Goal: Information Seeking & Learning: Learn about a topic

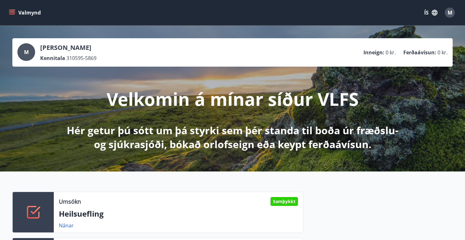
click at [431, 10] on icon "button" at bounding box center [434, 12] width 7 height 7
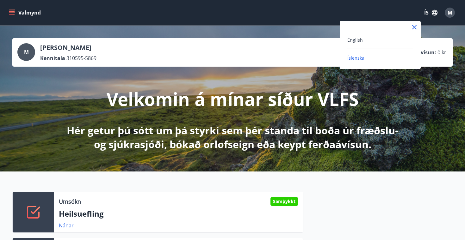
click at [375, 39] on div "English" at bounding box center [380, 40] width 66 height 8
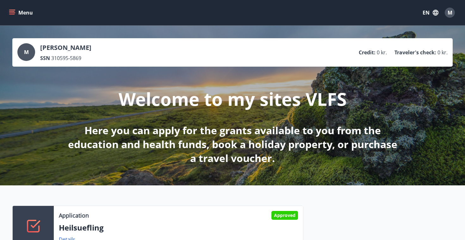
click at [23, 15] on button "Menu" at bounding box center [22, 12] width 28 height 11
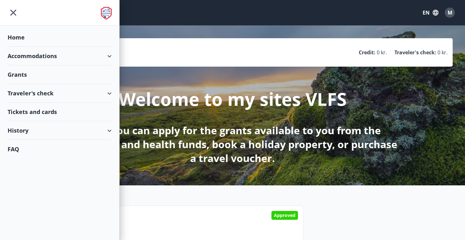
click at [19, 75] on div "Grants" at bounding box center [60, 75] width 104 height 19
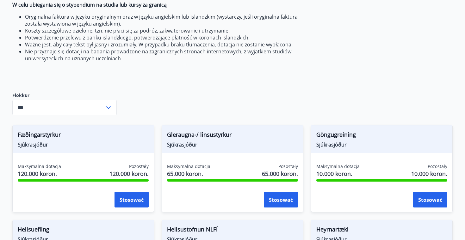
scroll to position [197, 0]
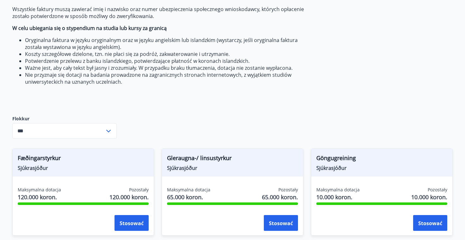
scroll to position [165, 0]
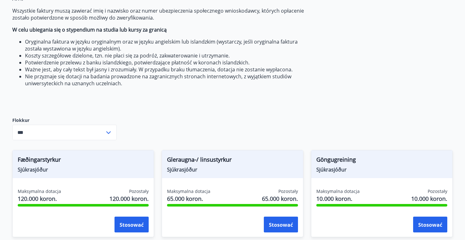
click at [103, 133] on input "***" at bounding box center [58, 133] width 92 height 16
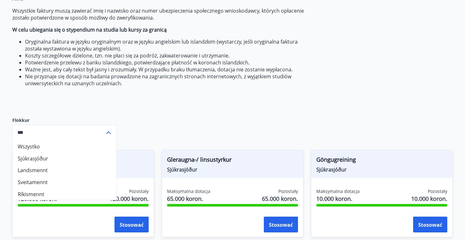
click at [46, 192] on li "Ríkismennt" at bounding box center [65, 194] width 104 height 12
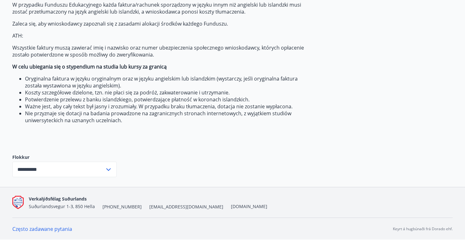
click at [99, 173] on input "**********" at bounding box center [58, 170] width 92 height 16
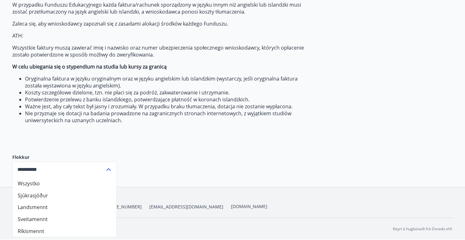
click at [52, 216] on li "Sveitamennt" at bounding box center [65, 219] width 104 height 12
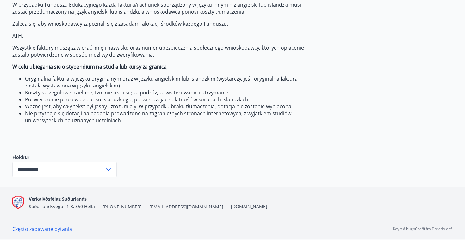
click at [91, 164] on input "**********" at bounding box center [58, 170] width 92 height 16
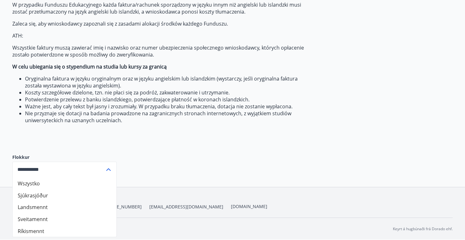
click at [48, 209] on li "Landsmennt" at bounding box center [65, 207] width 104 height 12
type input "**********"
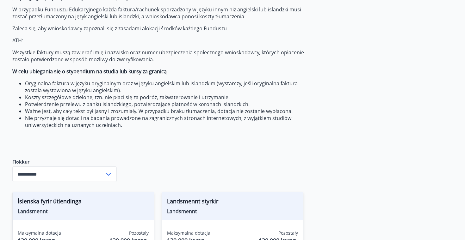
scroll to position [127, 0]
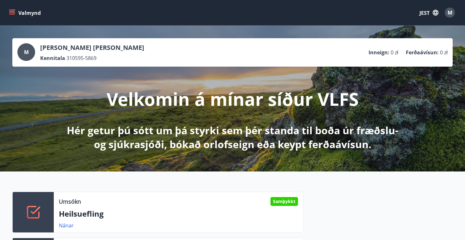
click at [432, 15] on icon "button" at bounding box center [435, 12] width 7 height 7
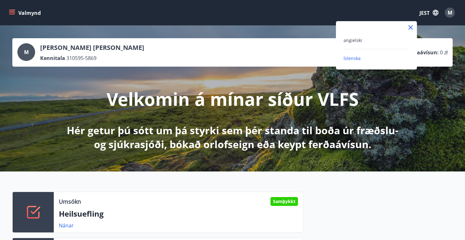
click at [438, 14] on div at bounding box center [232, 120] width 465 height 240
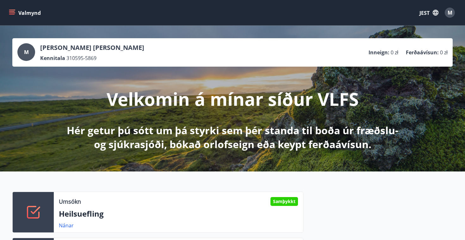
click at [449, 14] on font "M" at bounding box center [450, 12] width 5 height 7
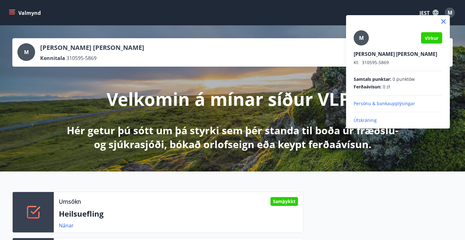
click at [326, 189] on div at bounding box center [232, 120] width 465 height 240
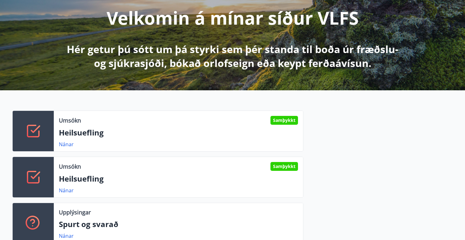
scroll to position [87, 0]
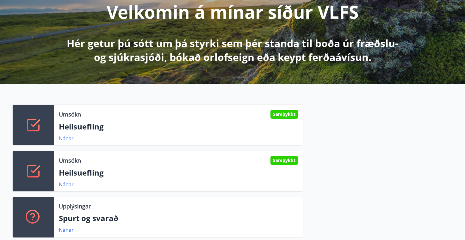
click at [72, 138] on font "Nánar" at bounding box center [66, 138] width 15 height 7
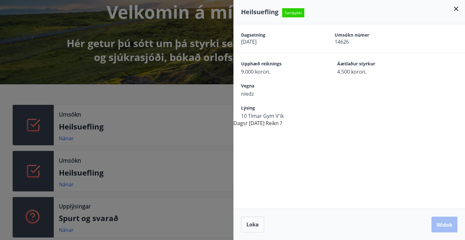
click at [458, 10] on icon at bounding box center [456, 9] width 4 height 4
